Goal: Find specific page/section: Find specific page/section

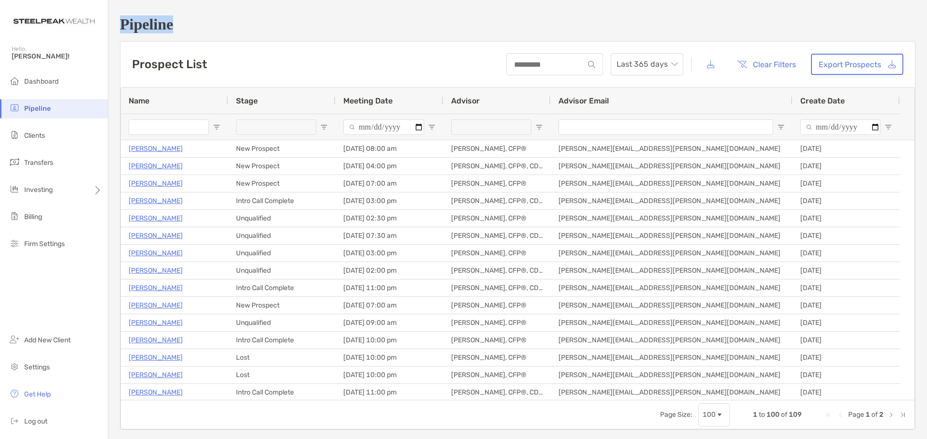
drag, startPoint x: 121, startPoint y: 27, endPoint x: 206, endPoint y: 29, distance: 84.6
click at [219, 30] on h1 "Pipeline" at bounding box center [517, 24] width 795 height 18
click at [193, 27] on h1 "Pipeline" at bounding box center [517, 24] width 795 height 18
drag, startPoint x: 179, startPoint y: 30, endPoint x: 120, endPoint y: 24, distance: 58.8
click at [120, 24] on h1 "Pipeline" at bounding box center [517, 24] width 795 height 18
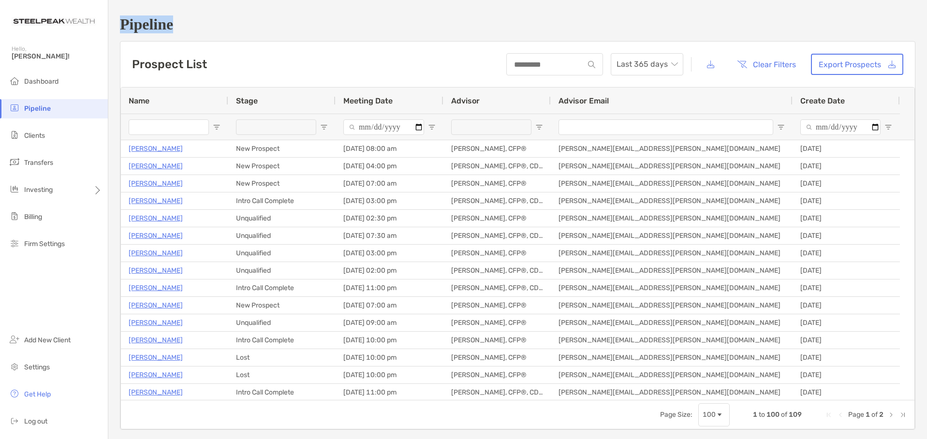
click at [120, 24] on h1 "Pipeline" at bounding box center [517, 24] width 795 height 18
drag, startPoint x: 117, startPoint y: 24, endPoint x: 181, endPoint y: 26, distance: 64.3
click at [181, 26] on div "Pipeline Prospect List Last 365 days Clear Filters Export Prospects 1 to 100 of…" at bounding box center [517, 222] width 819 height 445
click at [180, 26] on h1 "Pipeline" at bounding box center [517, 24] width 795 height 18
drag, startPoint x: 120, startPoint y: 26, endPoint x: 170, endPoint y: 23, distance: 49.9
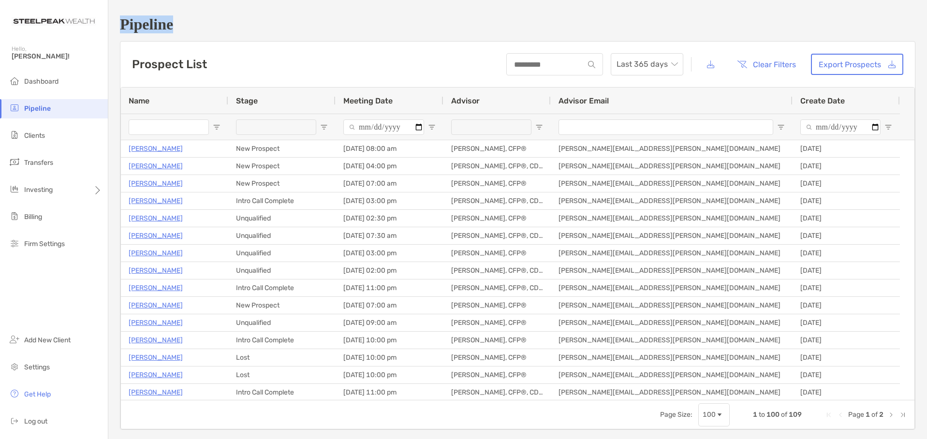
click at [170, 23] on h1 "Pipeline" at bounding box center [517, 24] width 795 height 18
drag, startPoint x: 175, startPoint y: 25, endPoint x: 121, endPoint y: 27, distance: 53.2
click at [121, 27] on h1 "Pipeline" at bounding box center [517, 24] width 795 height 18
click at [183, 28] on h1 "Pipeline" at bounding box center [517, 24] width 795 height 18
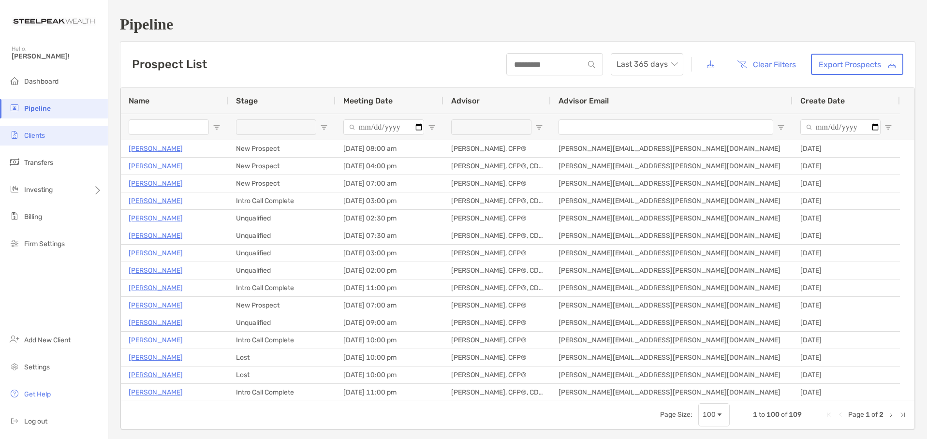
click at [33, 136] on span "Clients" at bounding box center [34, 136] width 21 height 8
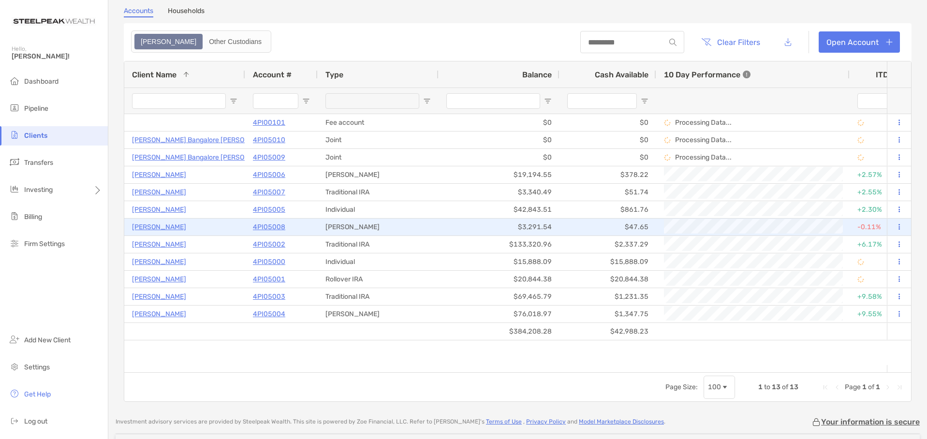
scroll to position [48, 0]
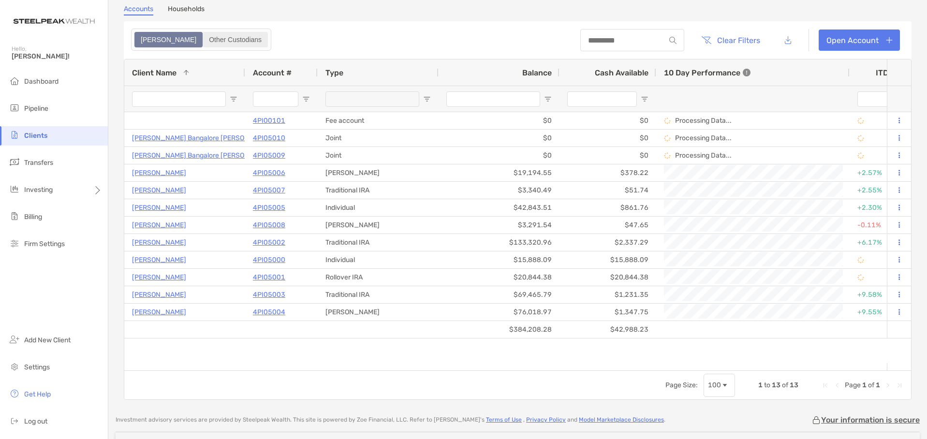
click at [204, 42] on div "Other Custodians" at bounding box center [235, 40] width 63 height 14
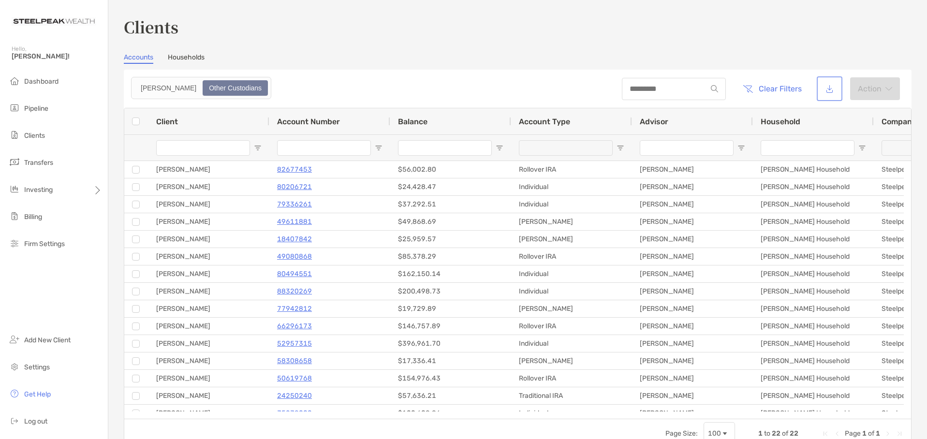
click at [819, 89] on button "button" at bounding box center [830, 88] width 22 height 21
drag, startPoint x: 216, startPoint y: 58, endPoint x: 168, endPoint y: 49, distance: 48.6
click at [168, 51] on div "Clients Accounts Households Zoe Other Custodians Clear Filters Action 1 to 22 o…" at bounding box center [518, 231] width 788 height 433
drag, startPoint x: 152, startPoint y: 30, endPoint x: 140, endPoint y: 31, distance: 11.6
click at [151, 30] on h3 "Clients" at bounding box center [518, 26] width 788 height 22
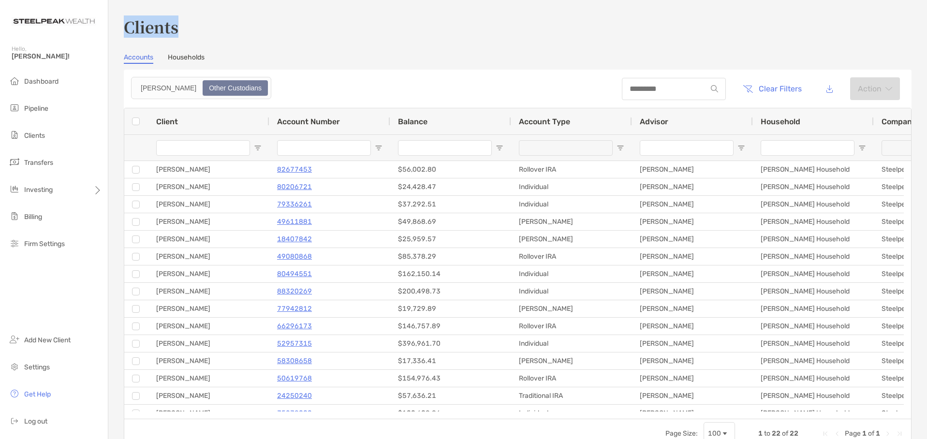
drag, startPoint x: 126, startPoint y: 29, endPoint x: 187, endPoint y: 28, distance: 61.4
click at [187, 28] on h3 "Clients" at bounding box center [518, 26] width 788 height 22
click at [281, 31] on h3 "Clients" at bounding box center [518, 26] width 788 height 22
drag, startPoint x: 127, startPoint y: 30, endPoint x: 186, endPoint y: 27, distance: 59.1
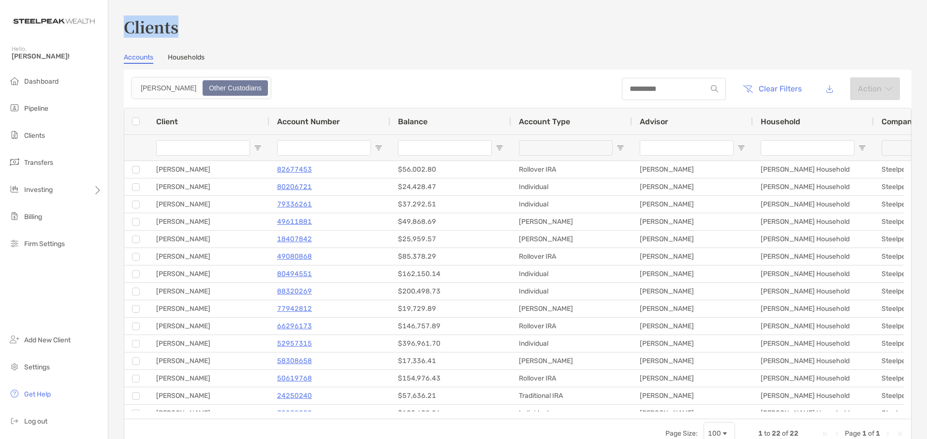
click at [186, 27] on div "Clients Accounts Households Zoe Other Custodians Clear Filters Action 1 to 22 o…" at bounding box center [517, 219] width 819 height 439
click at [186, 27] on h3 "Clients" at bounding box center [518, 26] width 788 height 22
drag, startPoint x: 181, startPoint y: 31, endPoint x: 128, endPoint y: 25, distance: 54.0
click at [128, 25] on h3 "Clients" at bounding box center [518, 26] width 788 height 22
click at [128, 28] on h3 "Clients" at bounding box center [518, 26] width 788 height 22
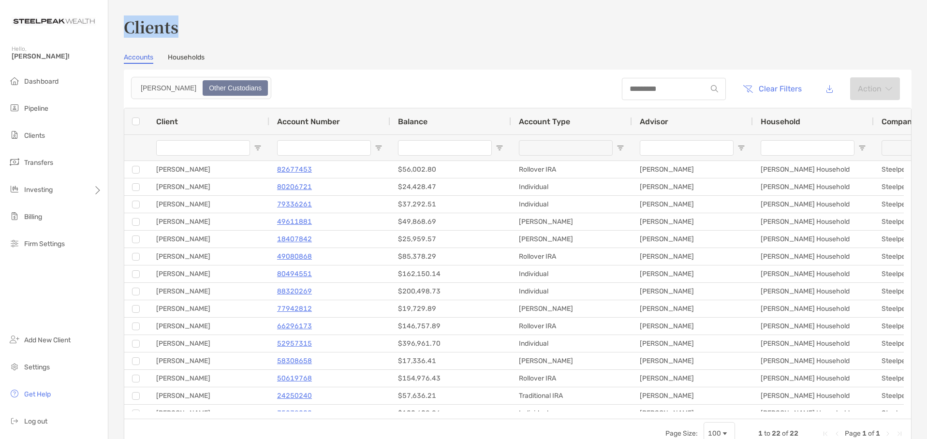
drag, startPoint x: 181, startPoint y: 29, endPoint x: 126, endPoint y: 28, distance: 54.7
click at [126, 28] on h3 "Clients" at bounding box center [518, 26] width 788 height 22
click at [173, 29] on h3 "Clients" at bounding box center [518, 26] width 788 height 22
drag, startPoint x: 183, startPoint y: 29, endPoint x: 127, endPoint y: 29, distance: 56.1
click at [127, 29] on h3 "Clients" at bounding box center [518, 26] width 788 height 22
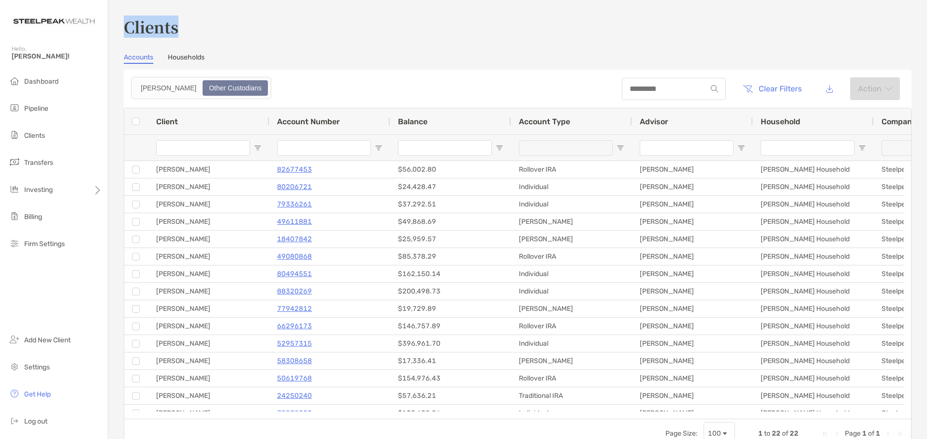
click at [127, 29] on h3 "Clients" at bounding box center [518, 26] width 788 height 22
drag, startPoint x: 125, startPoint y: 29, endPoint x: 176, endPoint y: 28, distance: 51.3
click at [176, 28] on h3 "Clients" at bounding box center [518, 26] width 788 height 22
click at [187, 28] on h3 "Clients" at bounding box center [518, 26] width 788 height 22
drag, startPoint x: 126, startPoint y: 28, endPoint x: 181, endPoint y: 29, distance: 55.6
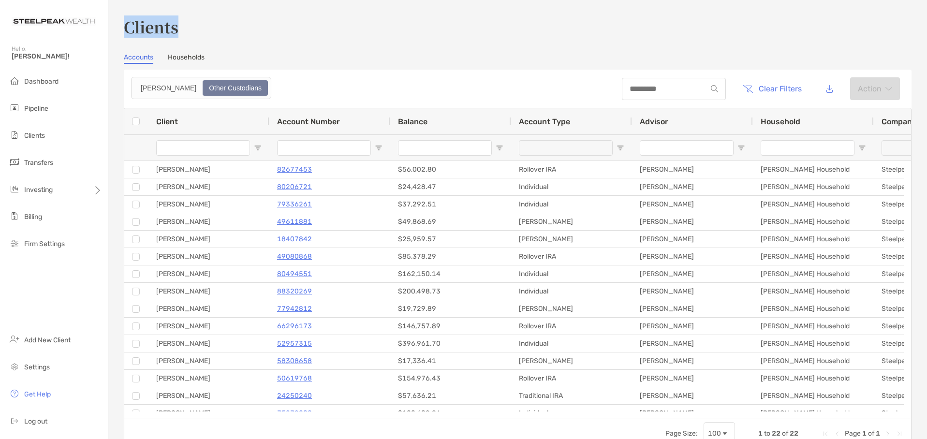
click at [181, 29] on h3 "Clients" at bounding box center [518, 26] width 788 height 22
click at [187, 33] on h3 "Clients" at bounding box center [518, 26] width 788 height 22
drag, startPoint x: 124, startPoint y: 28, endPoint x: 179, endPoint y: 29, distance: 55.6
click at [179, 29] on h3 "Clients" at bounding box center [518, 26] width 788 height 22
click at [340, 44] on div "Clients Accounts Households Zoe Other Custodians Clear Filters Action 1 to 22 o…" at bounding box center [518, 231] width 788 height 433
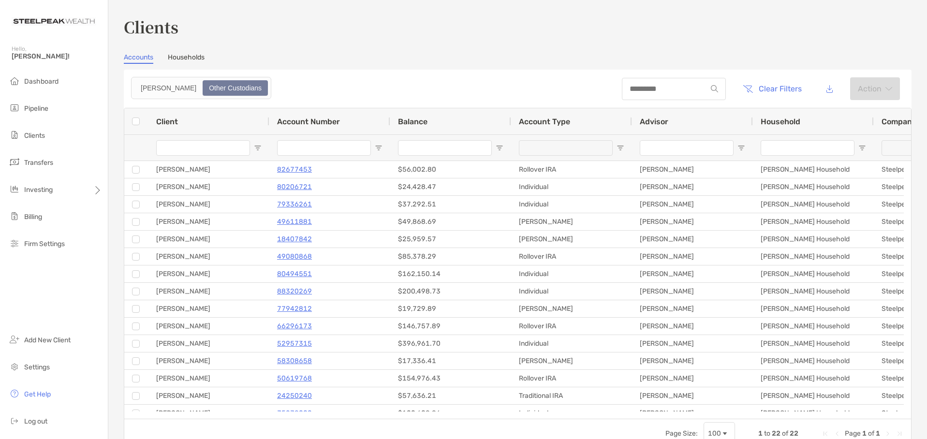
click at [306, 39] on div "Clients Accounts Households Zoe Other Custodians Clear Filters Action 1 to 22 o…" at bounding box center [518, 231] width 788 height 433
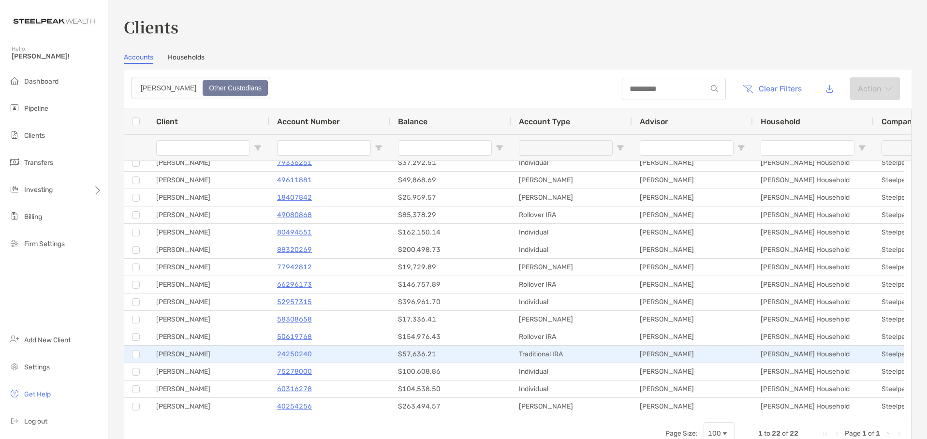
scroll to position [48, 0]
